Goal: Information Seeking & Learning: Check status

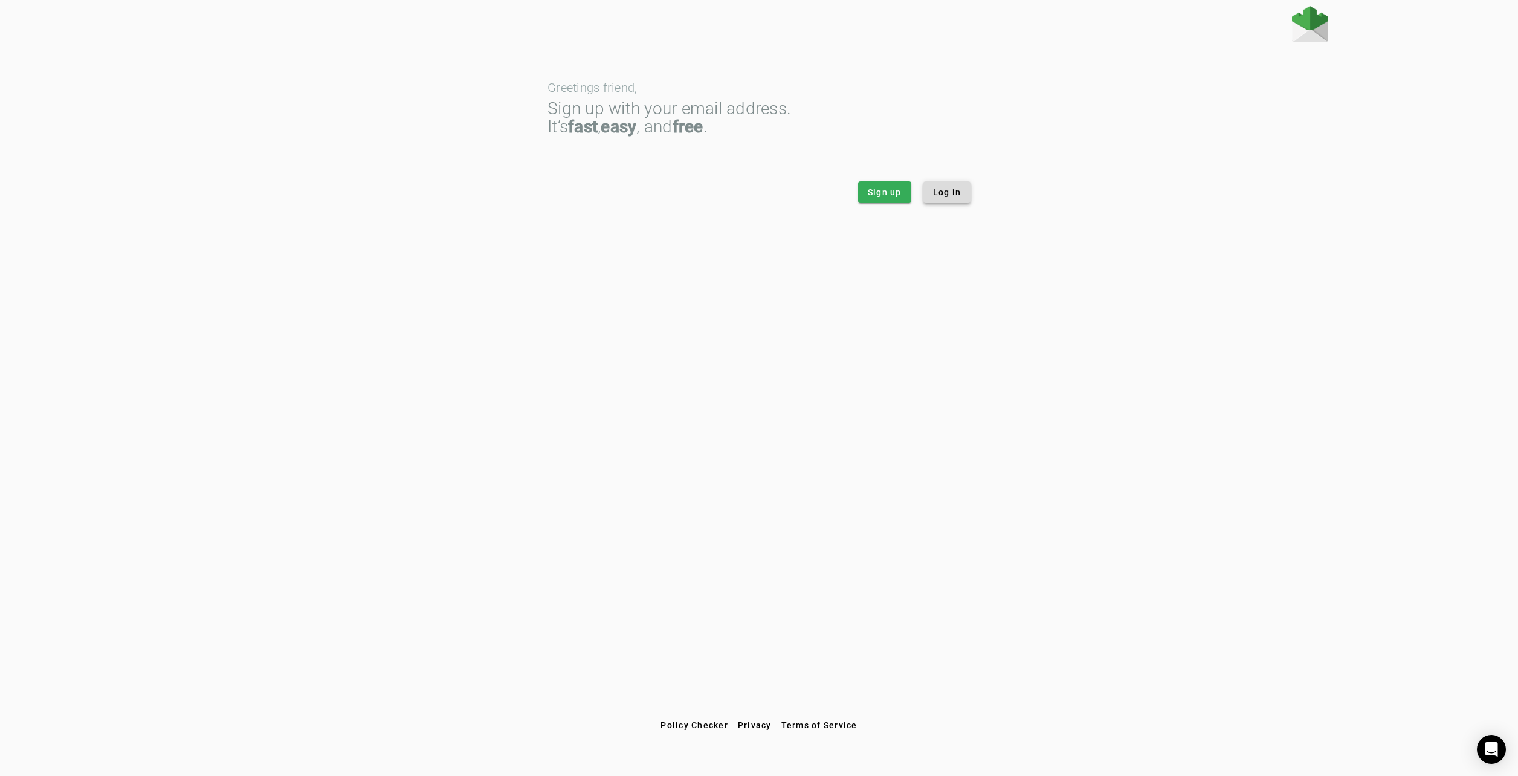
click at [427, 192] on span "Log in" at bounding box center [947, 192] width 28 height 12
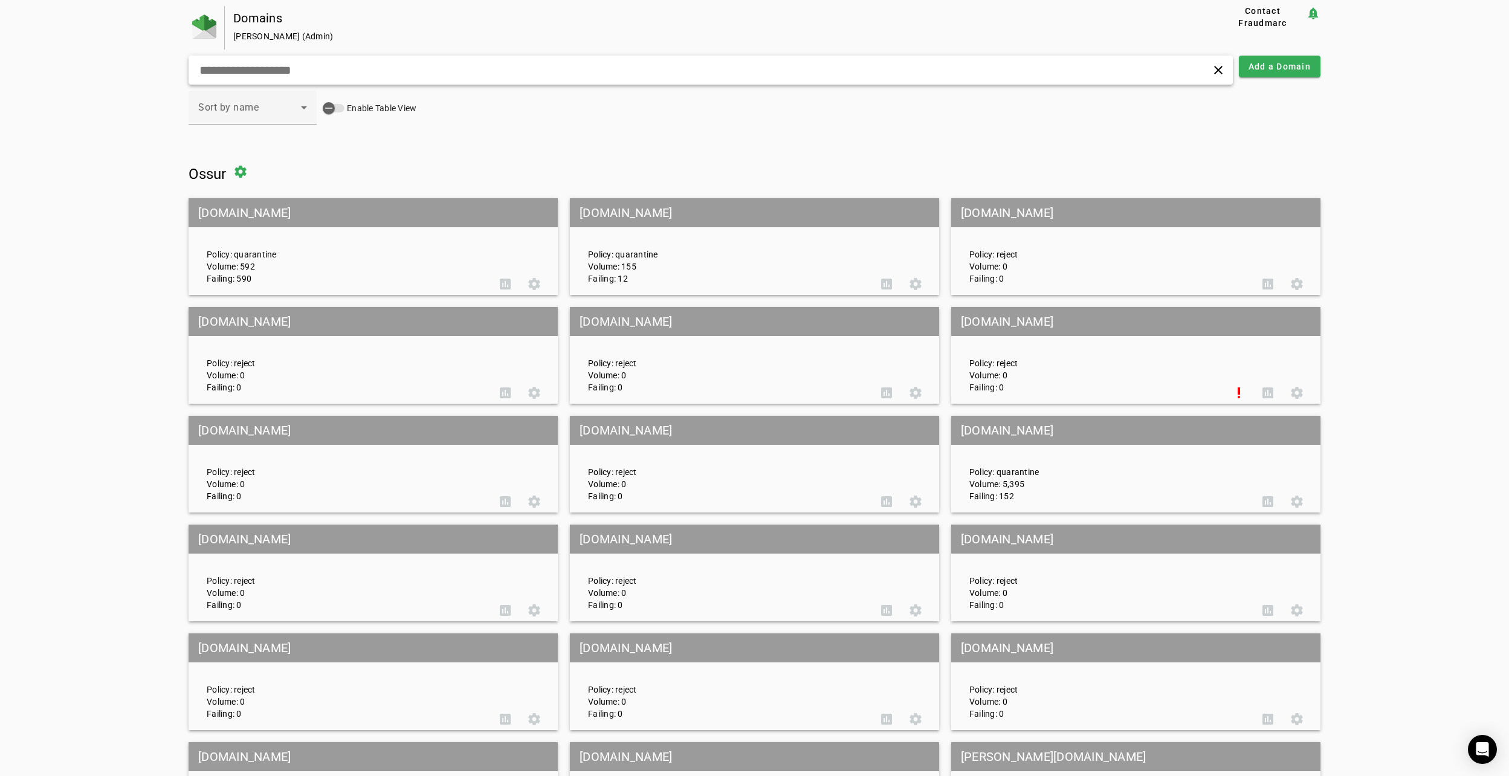
click at [358, 66] on input "text" at bounding box center [485, 70] width 574 height 15
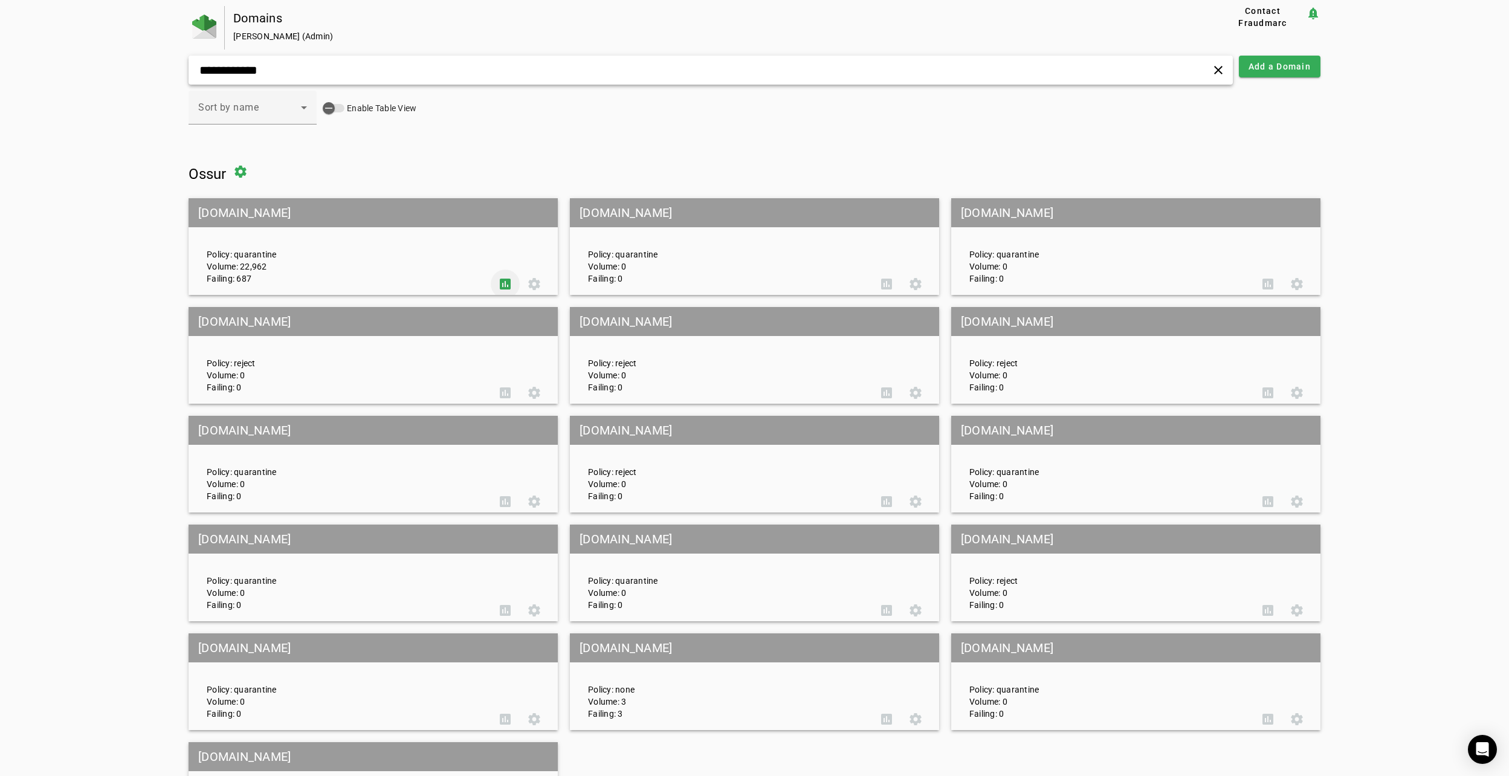
click at [511, 288] on span at bounding box center [505, 283] width 29 height 29
click at [408, 75] on input "**********" at bounding box center [485, 70] width 574 height 15
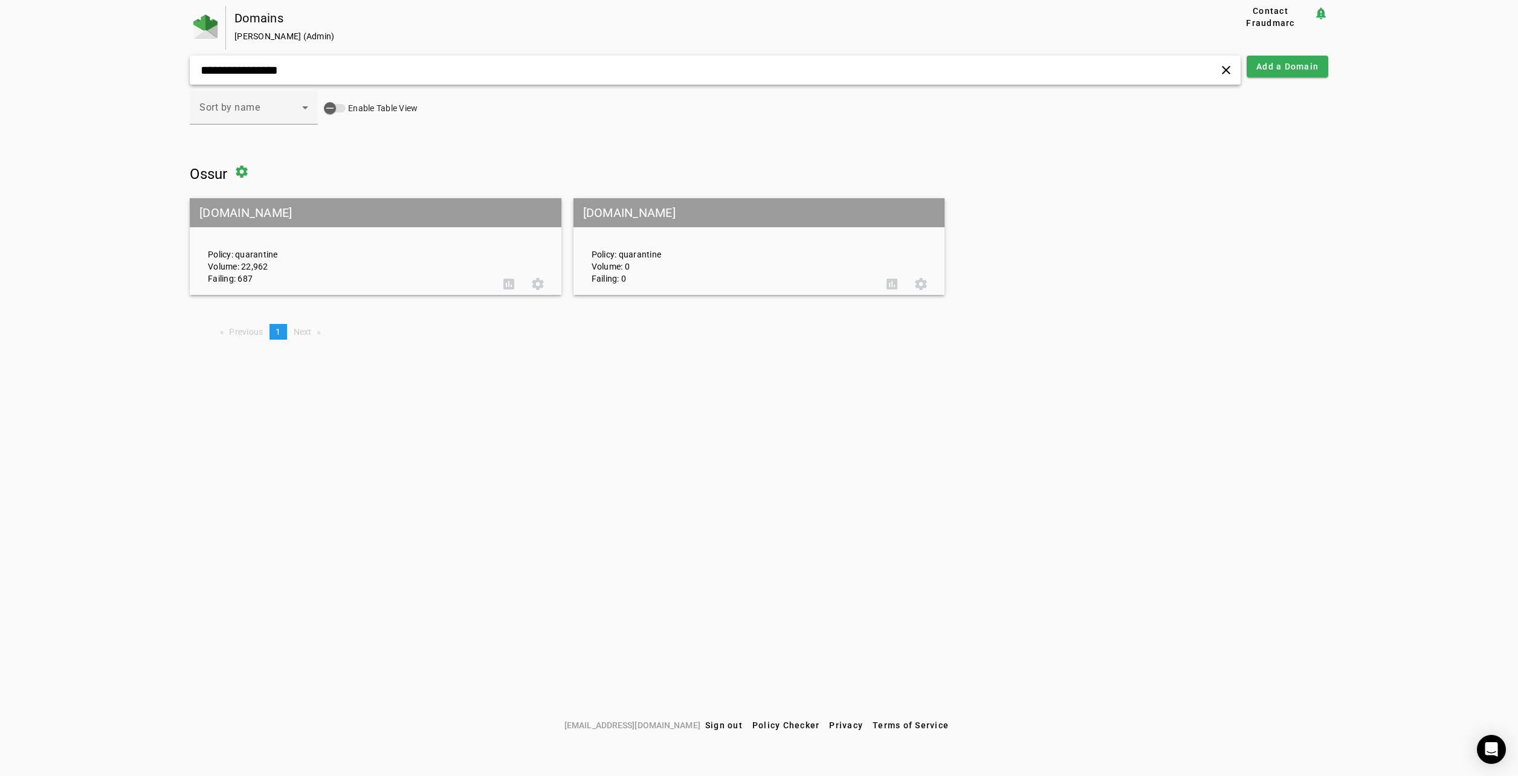
type input "**********"
click at [471, 237] on div "Policy: quarantine Volume: 22,962 Failing: 687" at bounding box center [346, 247] width 295 height 76
click at [528, 286] on span at bounding box center [537, 283] width 29 height 29
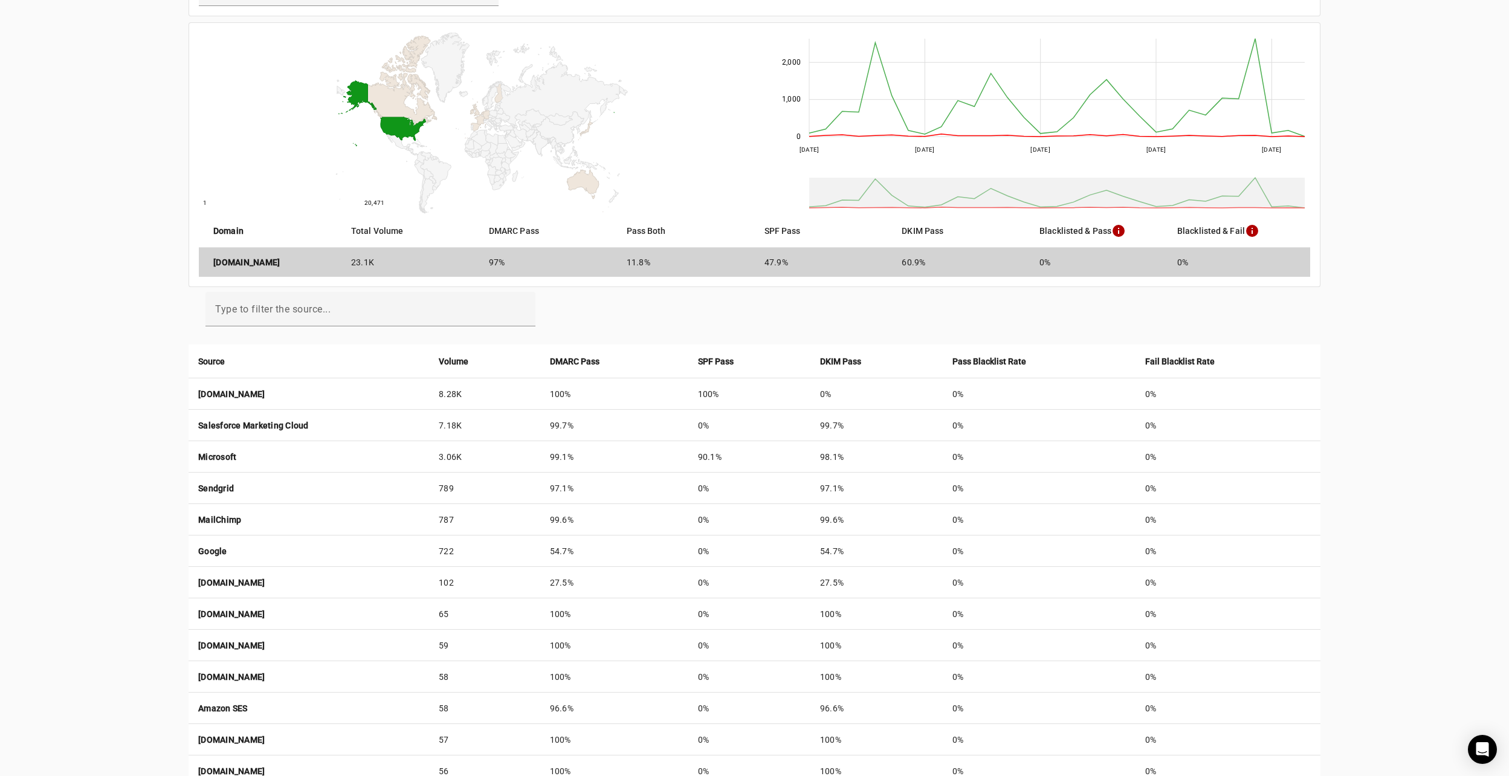
scroll to position [274, 0]
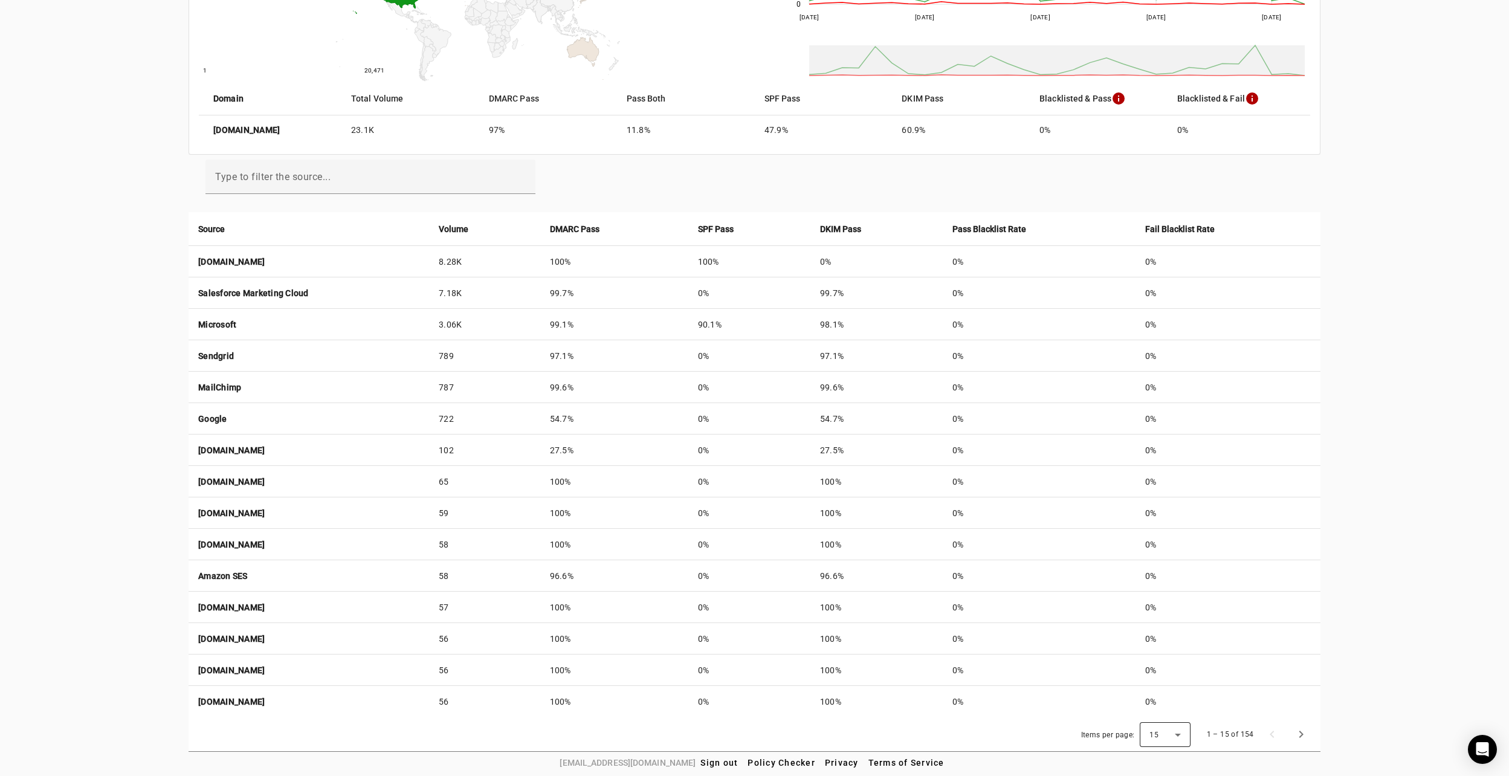
click at [1175, 743] on div "15" at bounding box center [1164, 734] width 31 height 25
click at [1178, 707] on mat-option "50" at bounding box center [1169, 701] width 51 height 29
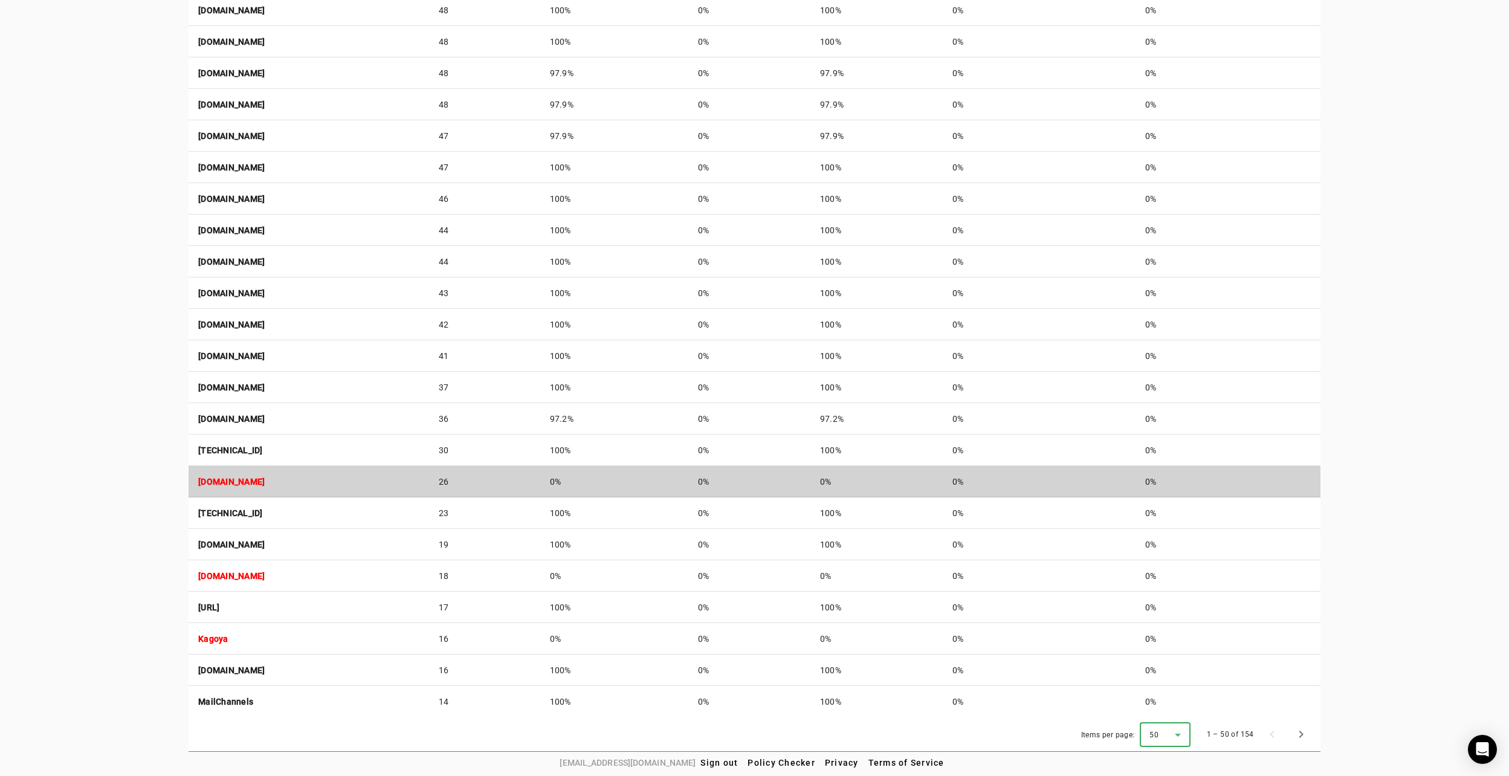
click at [289, 479] on td "[DOMAIN_NAME]" at bounding box center [309, 481] width 240 height 31
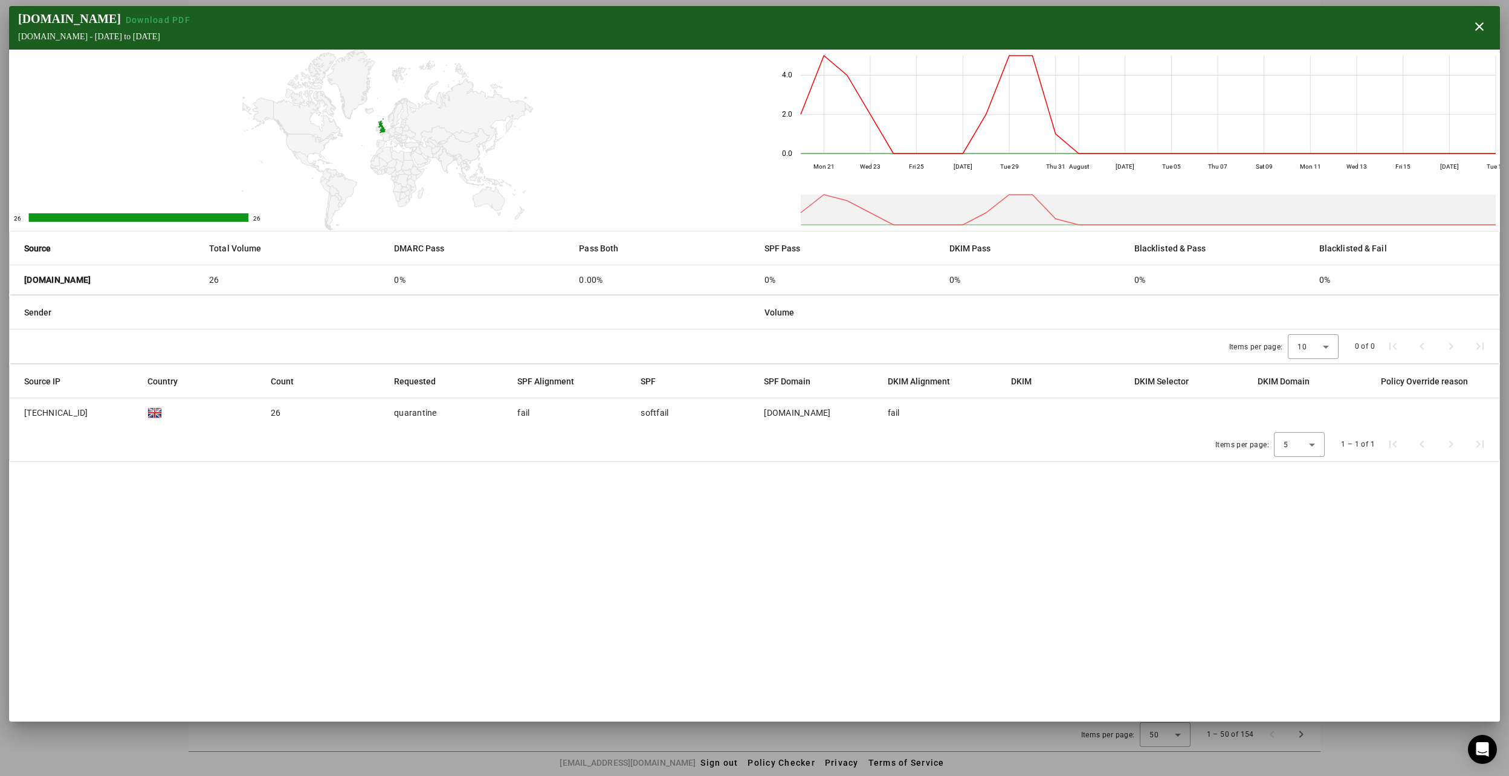
drag, startPoint x: 88, startPoint y: 412, endPoint x: 19, endPoint y: 411, distance: 68.9
click at [19, 411] on mat-cell "[TECHNICAL_ID]" at bounding box center [74, 412] width 128 height 29
drag, startPoint x: 19, startPoint y: 411, endPoint x: 47, endPoint y: 411, distance: 27.8
copy span "[TECHNICAL_ID]"
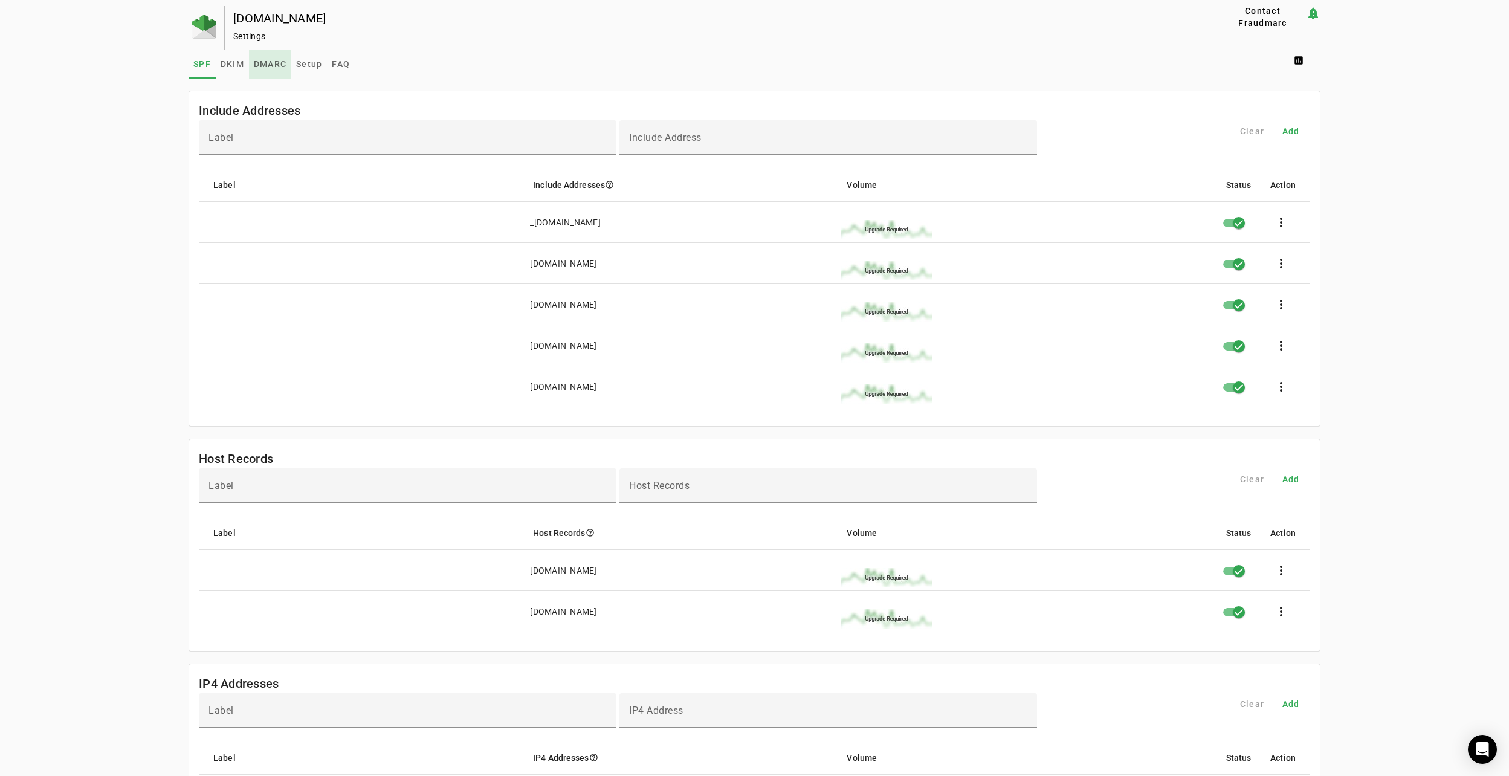
click at [268, 69] on span "DMARC" at bounding box center [270, 64] width 33 height 29
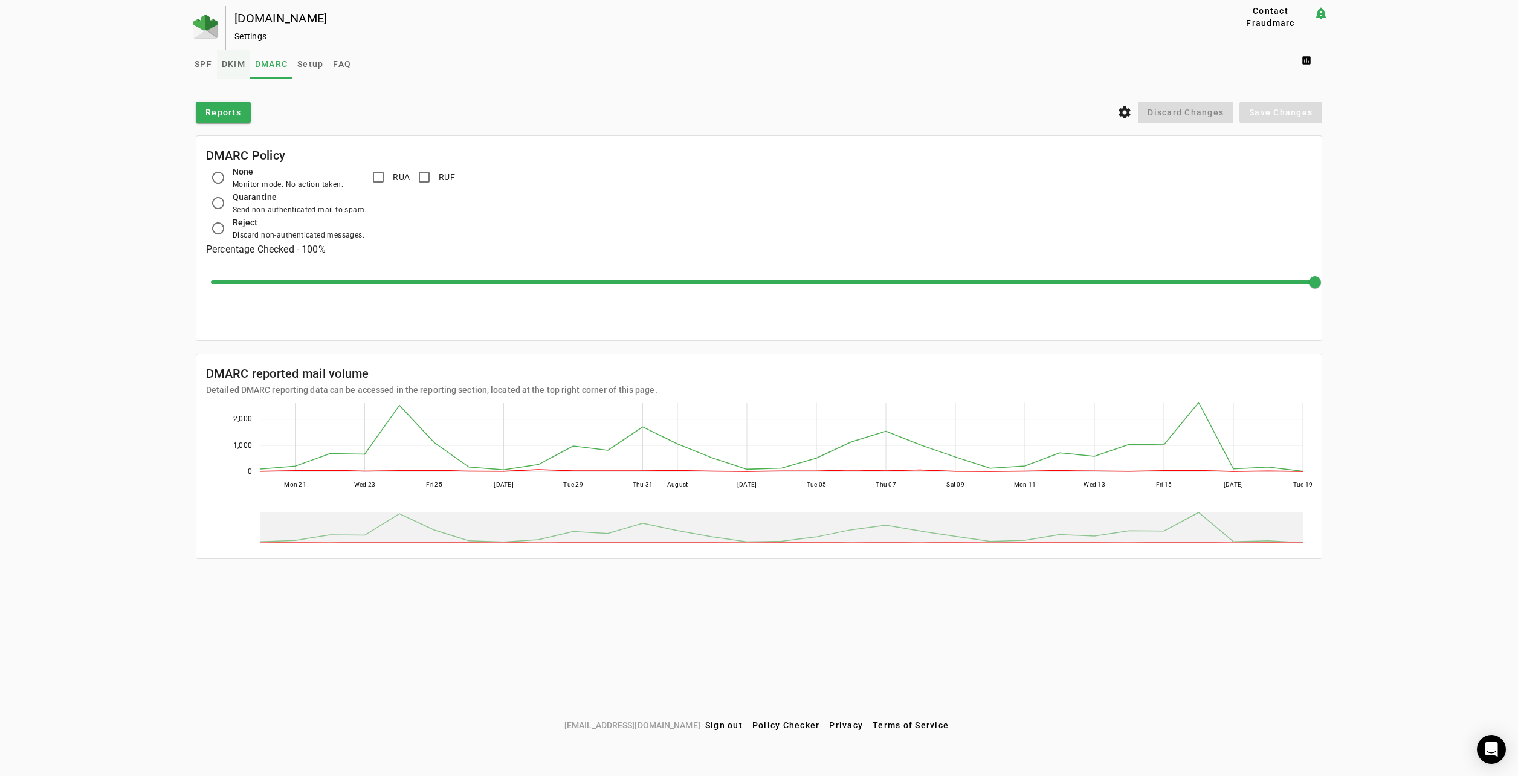
click at [239, 73] on span "DKIM" at bounding box center [234, 64] width 24 height 29
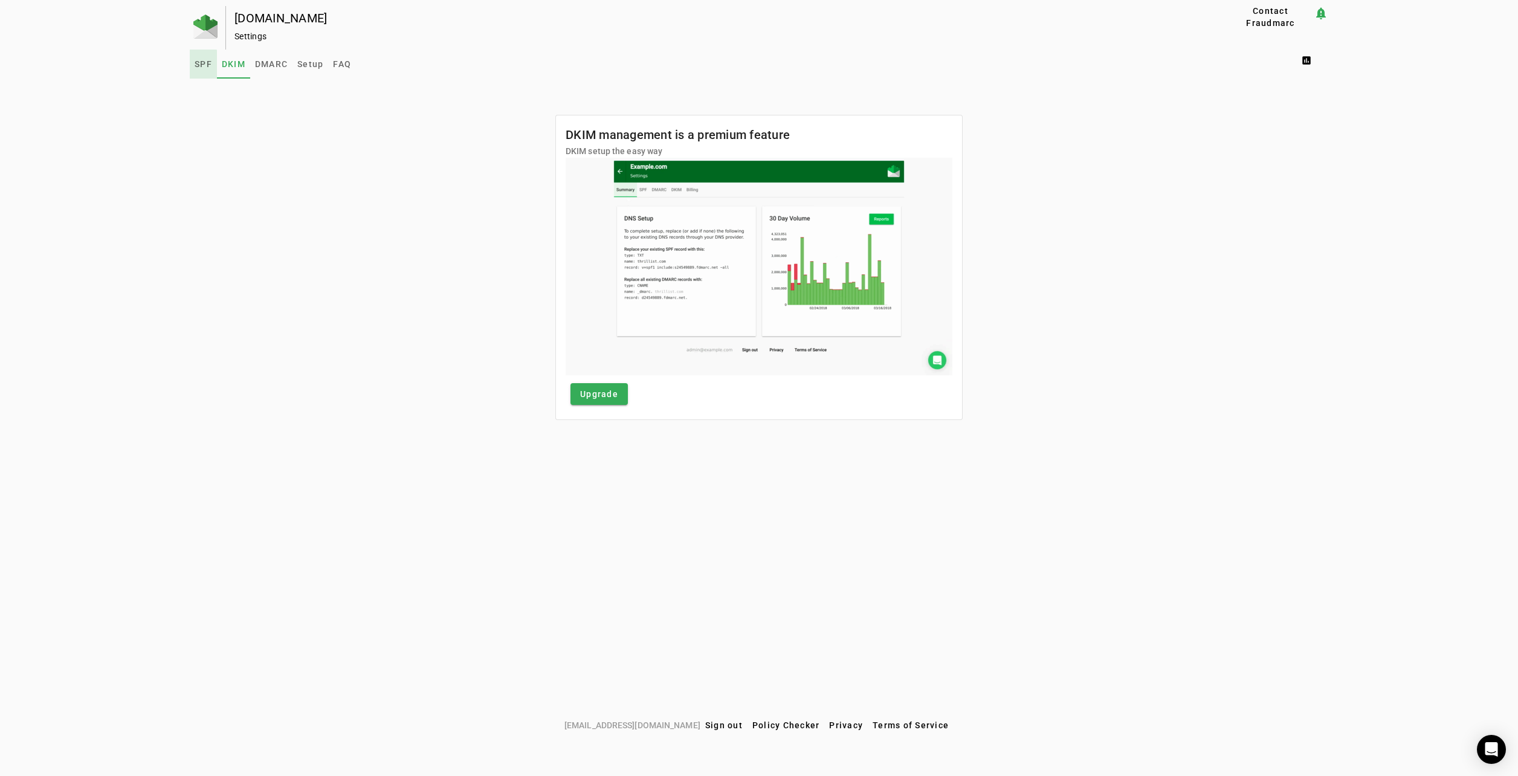
click at [198, 66] on span "SPF" at bounding box center [204, 64] width 18 height 8
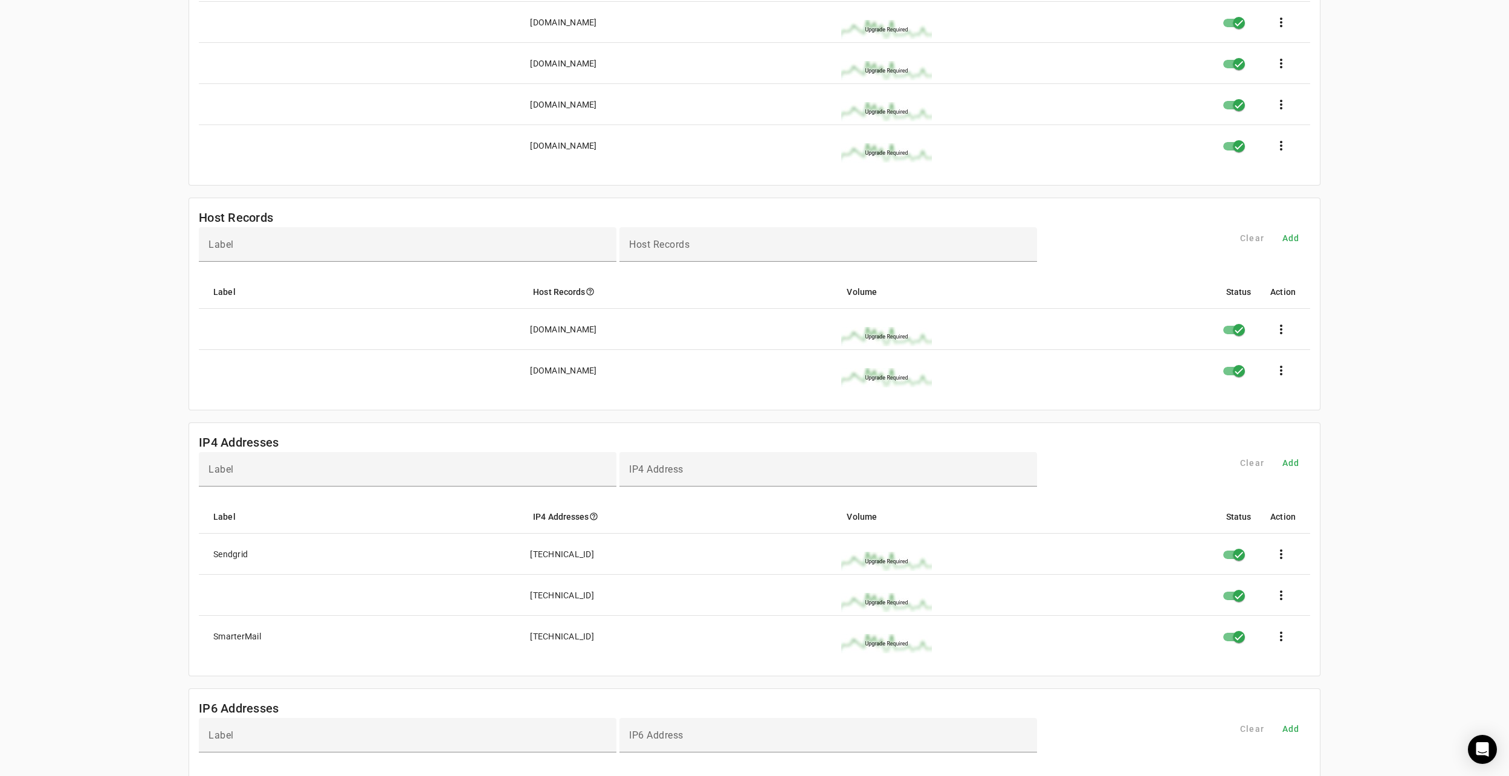
scroll to position [242, 0]
